Goal: Navigation & Orientation: Find specific page/section

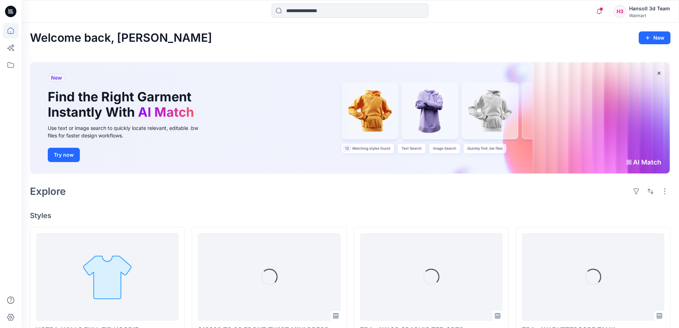
click at [203, 211] on h4 "Styles" at bounding box center [350, 215] width 641 height 9
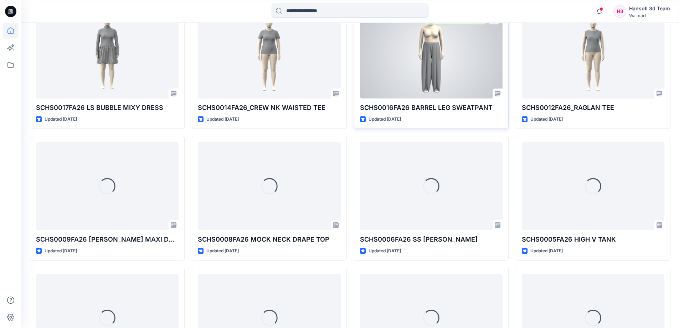
scroll to position [499, 0]
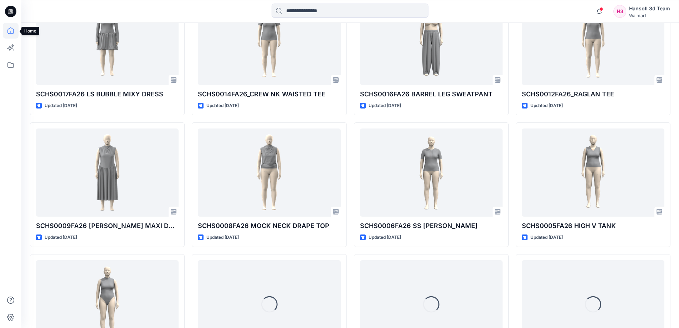
click at [11, 32] on icon at bounding box center [10, 31] width 0 height 1
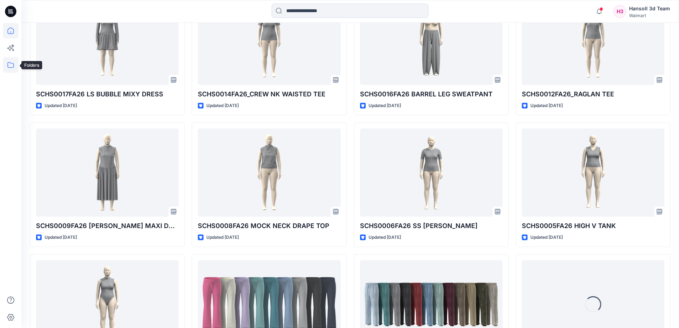
click at [13, 63] on icon at bounding box center [11, 65] width 16 height 16
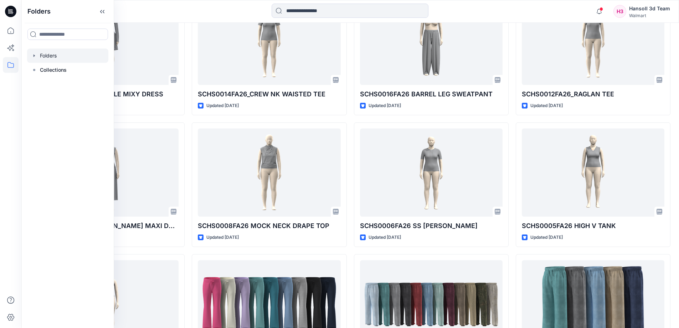
click at [61, 58] on div at bounding box center [67, 55] width 81 height 14
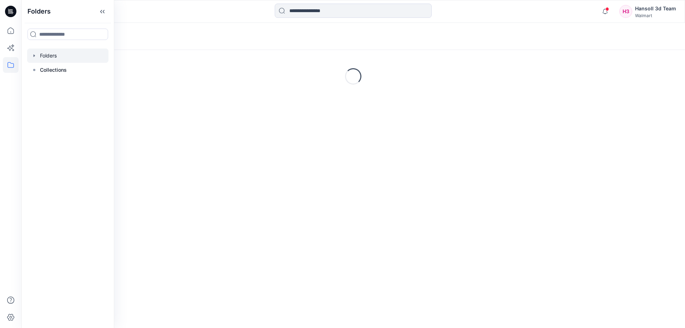
click at [442, 164] on div "Folders Loading..." at bounding box center [352, 175] width 663 height 305
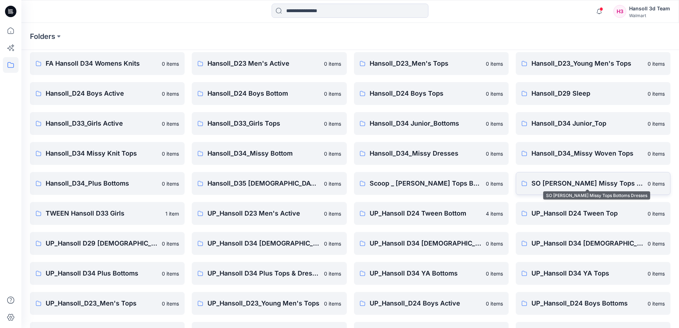
scroll to position [112, 0]
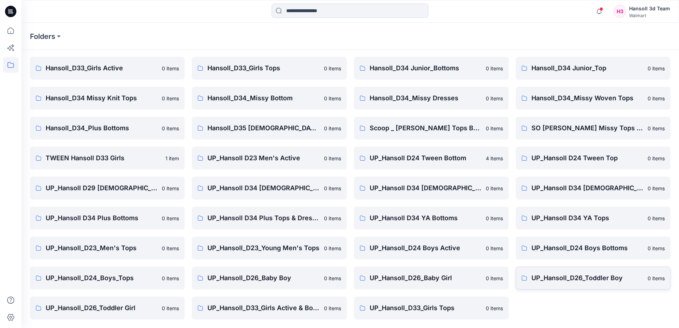
click at [592, 276] on p "UP_Hansoll_D26_Toddler Boy" at bounding box center [588, 278] width 112 height 10
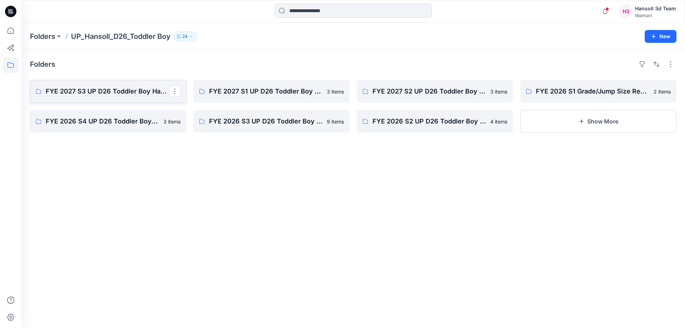
click at [84, 89] on p "FYE 2027 S3 UP D26 Toddler Boy Hansoll" at bounding box center [107, 91] width 123 height 10
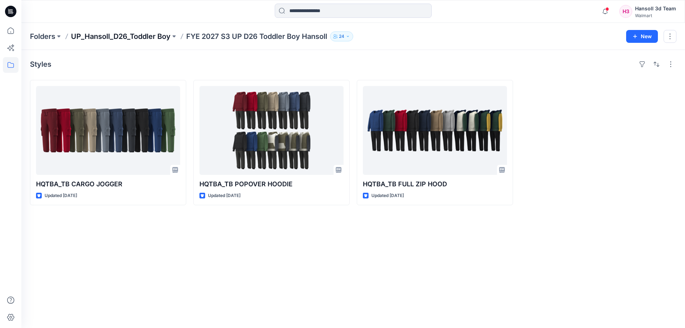
click at [133, 34] on p "UP_Hansoll_D26_Toddler Boy" at bounding box center [120, 36] width 99 height 10
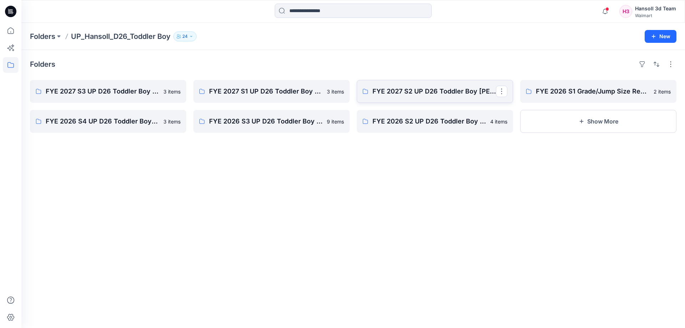
click at [411, 86] on link "FYE 2027 S2 UP D26 Toddler Boy [PERSON_NAME]" at bounding box center [435, 91] width 156 height 23
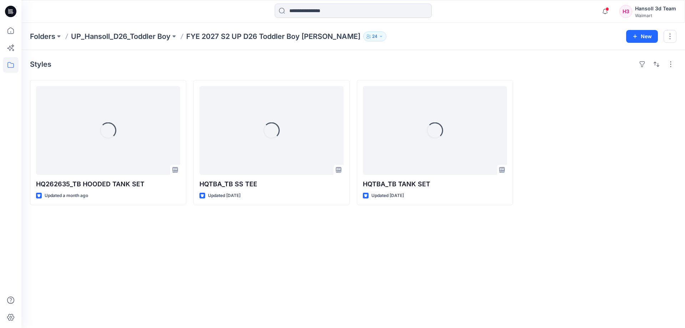
click at [129, 292] on div "Styles Loading... HQ262635_TB HOODED TANK SET Updated a month ago Loading... HQ…" at bounding box center [352, 189] width 663 height 278
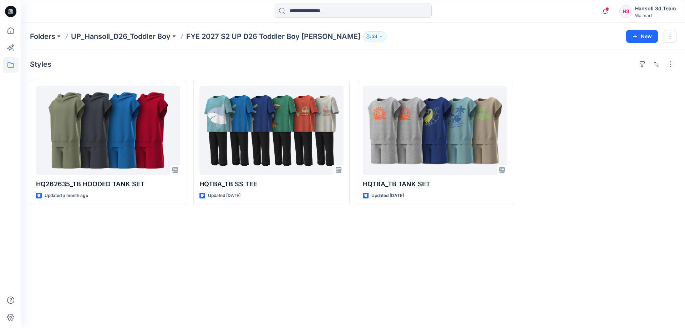
click at [326, 257] on div "Styles HQ262635_TB HOODED TANK SET Updated a month ago HQTBA_TB SS TEE Updated …" at bounding box center [352, 189] width 663 height 278
